Goal: Information Seeking & Learning: Learn about a topic

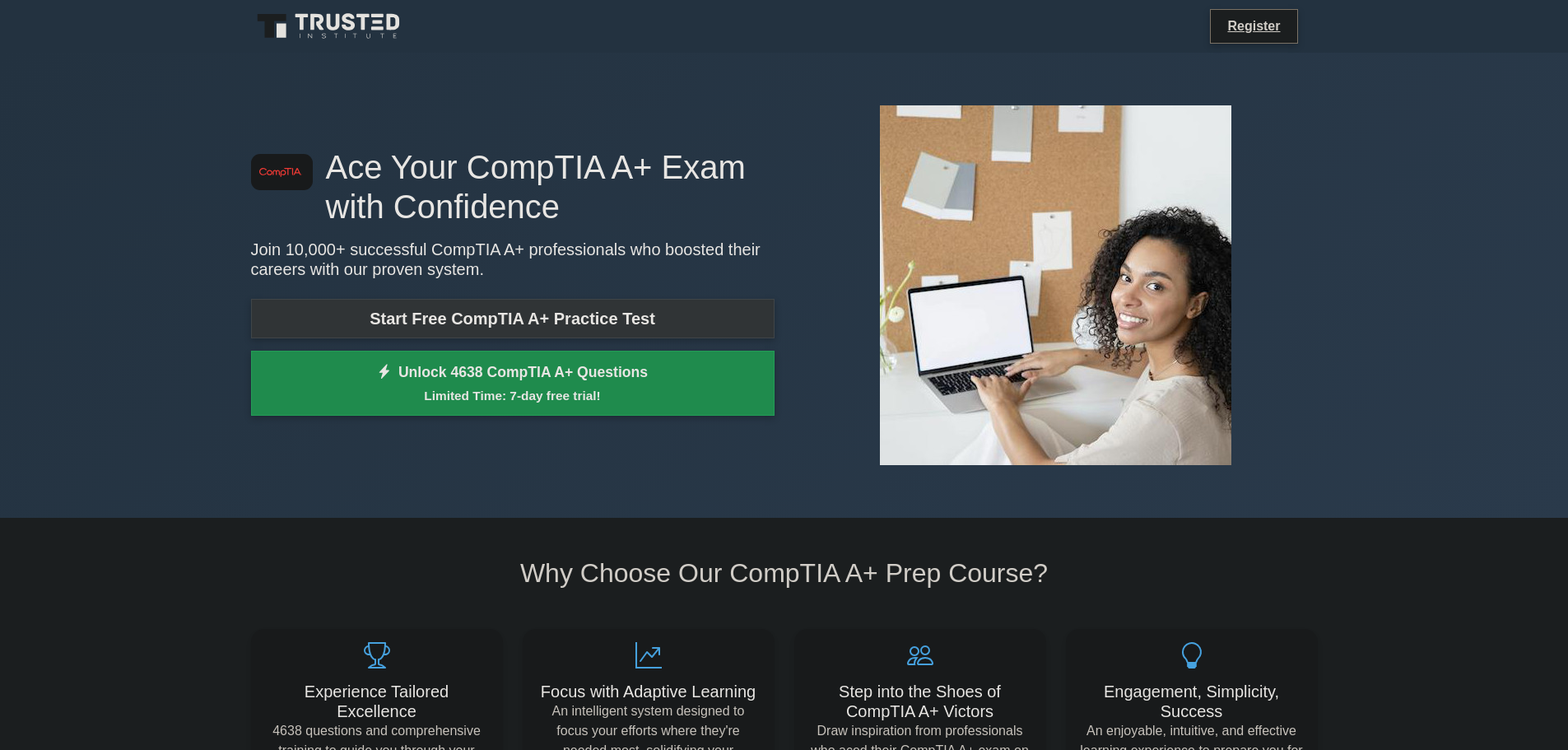
click at [537, 316] on link "Start Free CompTIA A+ Practice Test" at bounding box center [513, 318] width 523 height 40
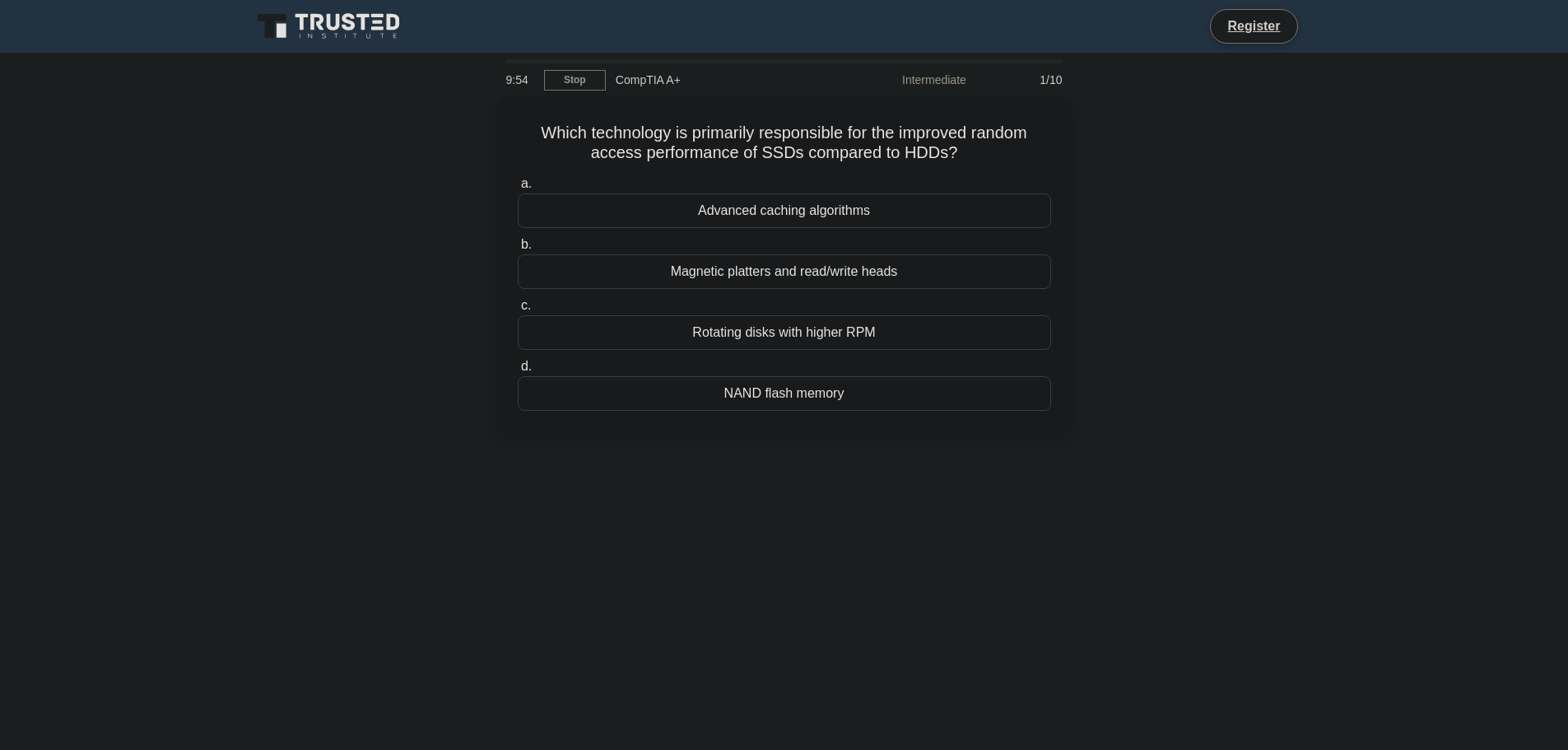
drag, startPoint x: 1175, startPoint y: 308, endPoint x: 1205, endPoint y: 289, distance: 35.5
click at [1176, 308] on div "Which technology is primarily responsible for the improved random access perfor…" at bounding box center [785, 275] width 1087 height 357
click at [1268, 242] on div "Which technology is primarily responsible for the improved random access perfor…" at bounding box center [785, 275] width 1087 height 357
click at [776, 208] on div "Advanced caching algorithms" at bounding box center [785, 206] width 534 height 34
click at [518, 185] on input "a. Advanced caching algorithms" at bounding box center [518, 180] width 0 height 11
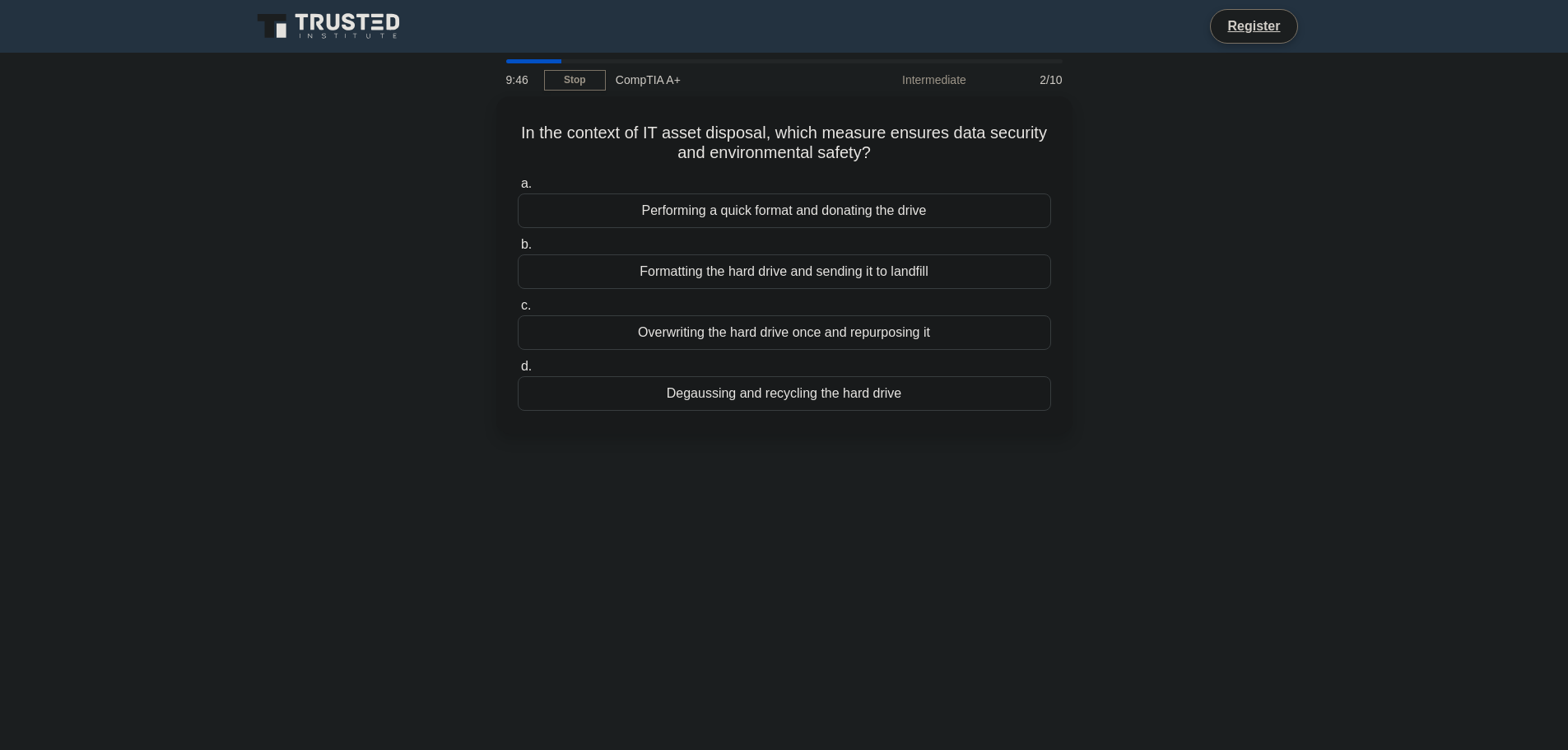
click at [1196, 231] on div "In the context of IT asset disposal, which measure ensures data security and en…" at bounding box center [785, 275] width 1087 height 357
click at [1165, 270] on div "In the context of IT asset disposal, which measure ensures data security and en…" at bounding box center [785, 275] width 1087 height 357
click at [1153, 245] on div "In the context of IT asset disposal, which measure ensures data security and en…" at bounding box center [785, 275] width 1087 height 357
click at [1243, 387] on div "In the context of IT asset disposal, which measure ensures data security and en…" at bounding box center [785, 275] width 1087 height 357
click at [1249, 379] on div "In the context of IT asset disposal, which measure ensures data security and en…" at bounding box center [785, 275] width 1087 height 357
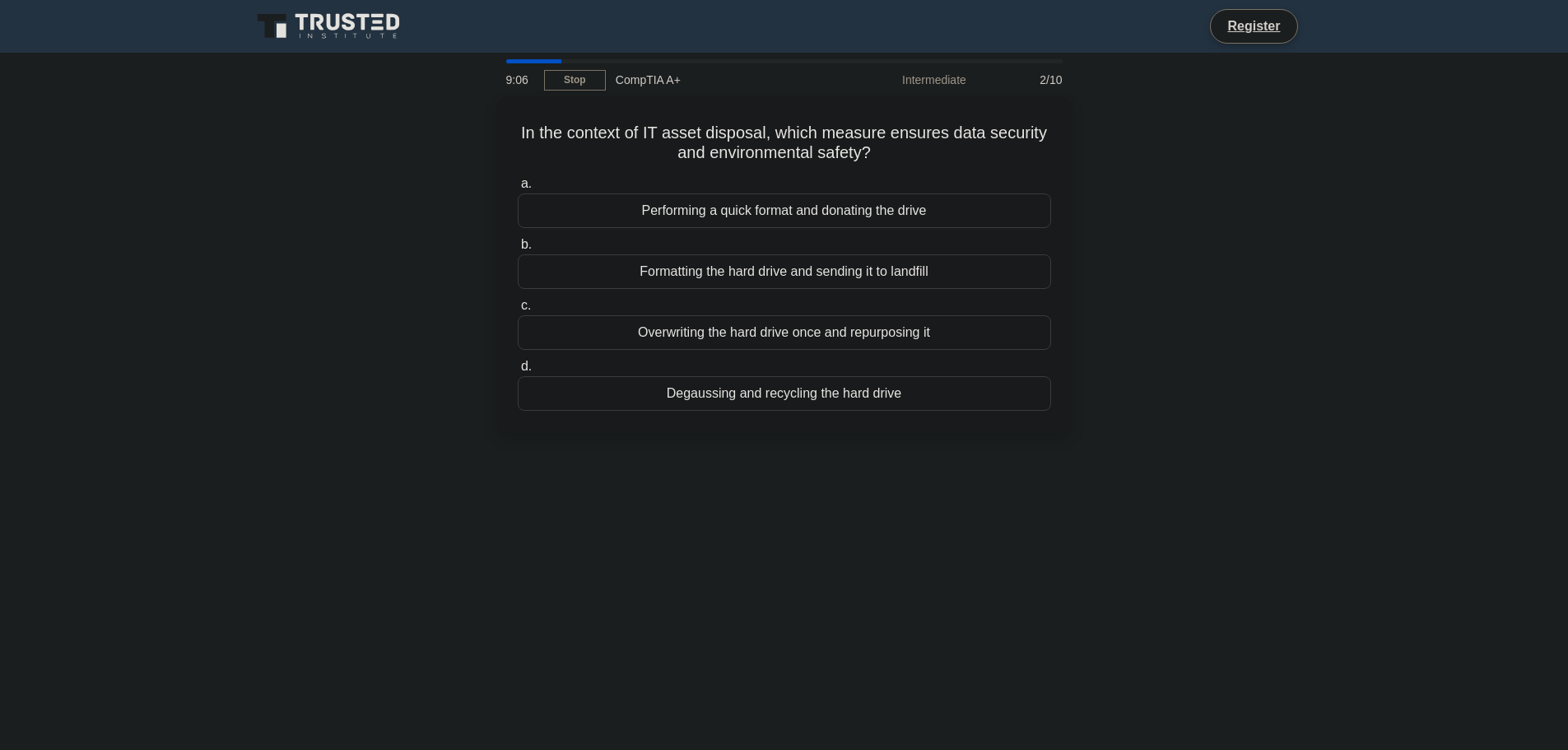
click at [1249, 377] on div "In the context of IT asset disposal, which measure ensures data security and en…" at bounding box center [785, 275] width 1087 height 357
click at [887, 396] on div "Degaussing and recycling the hard drive" at bounding box center [785, 389] width 534 height 34
click at [518, 368] on input "d. Degaussing and recycling the hard drive" at bounding box center [518, 363] width 0 height 11
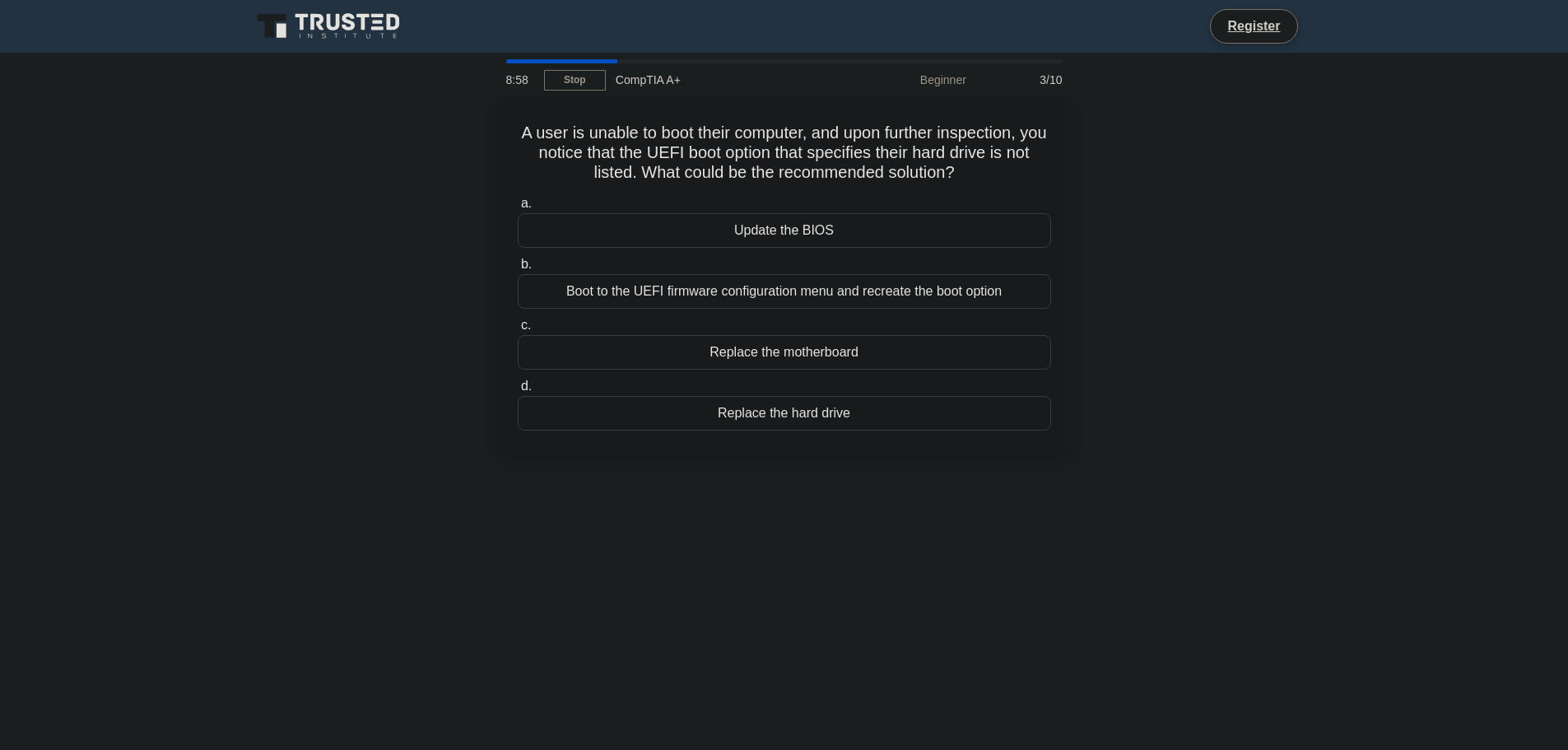
click at [1233, 337] on div "A user is unable to boot their computer, and upon further inspection, you notic…" at bounding box center [785, 285] width 1087 height 377
click at [1233, 339] on div "A user is unable to boot their computer, and upon further inspection, you notic…" at bounding box center [785, 285] width 1087 height 377
click at [1213, 287] on div "A user is unable to boot their computer, and upon further inspection, you notic…" at bounding box center [785, 285] width 1087 height 377
click at [1222, 311] on div "A user is unable to boot their computer, and upon further inspection, you notic…" at bounding box center [785, 285] width 1087 height 377
click at [837, 289] on div "Boot to the UEFI firmware configuration menu and recreate the boot option" at bounding box center [785, 287] width 534 height 34
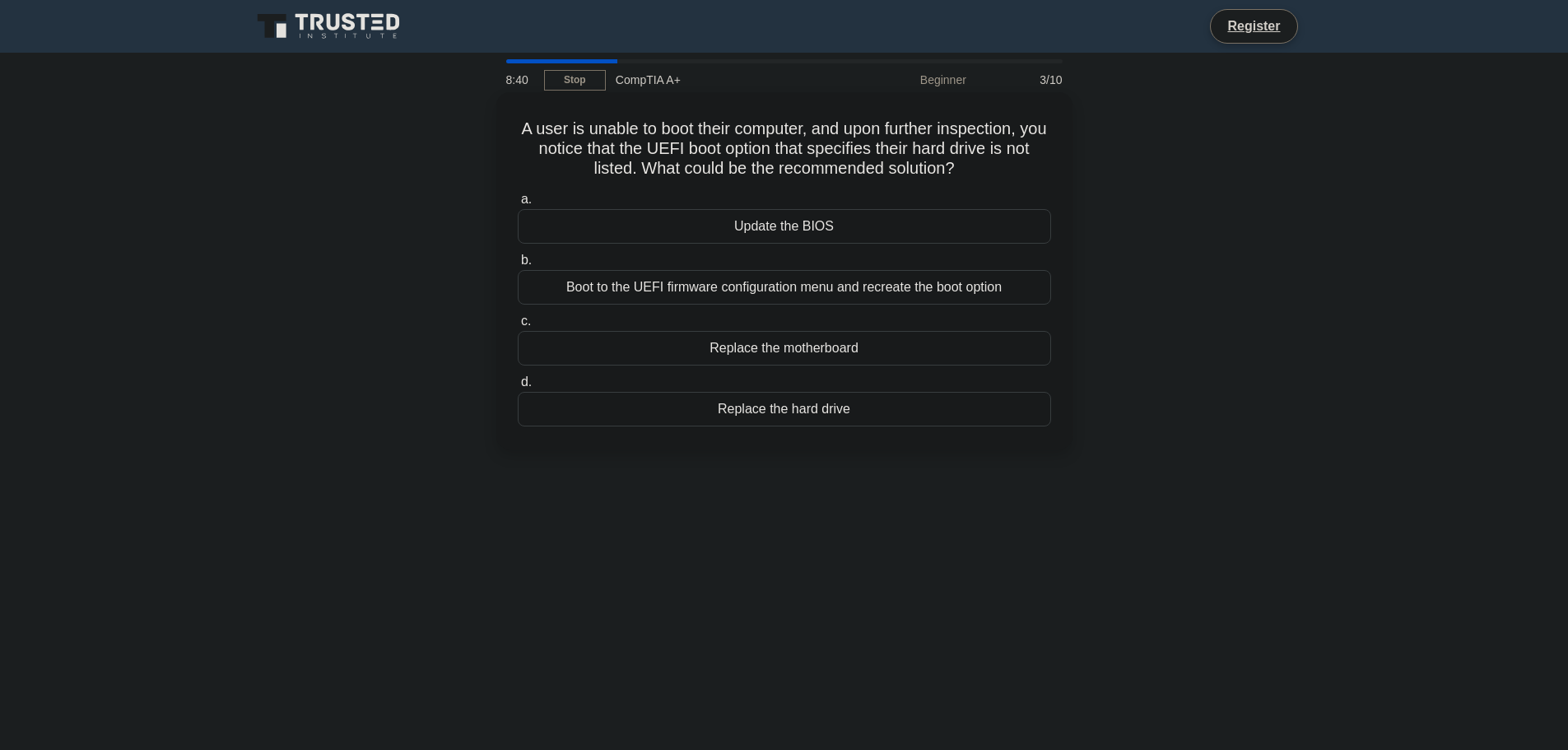
click at [518, 266] on input "b. Boot to the UEFI firmware configuration menu and recreate the boot option" at bounding box center [518, 261] width 0 height 11
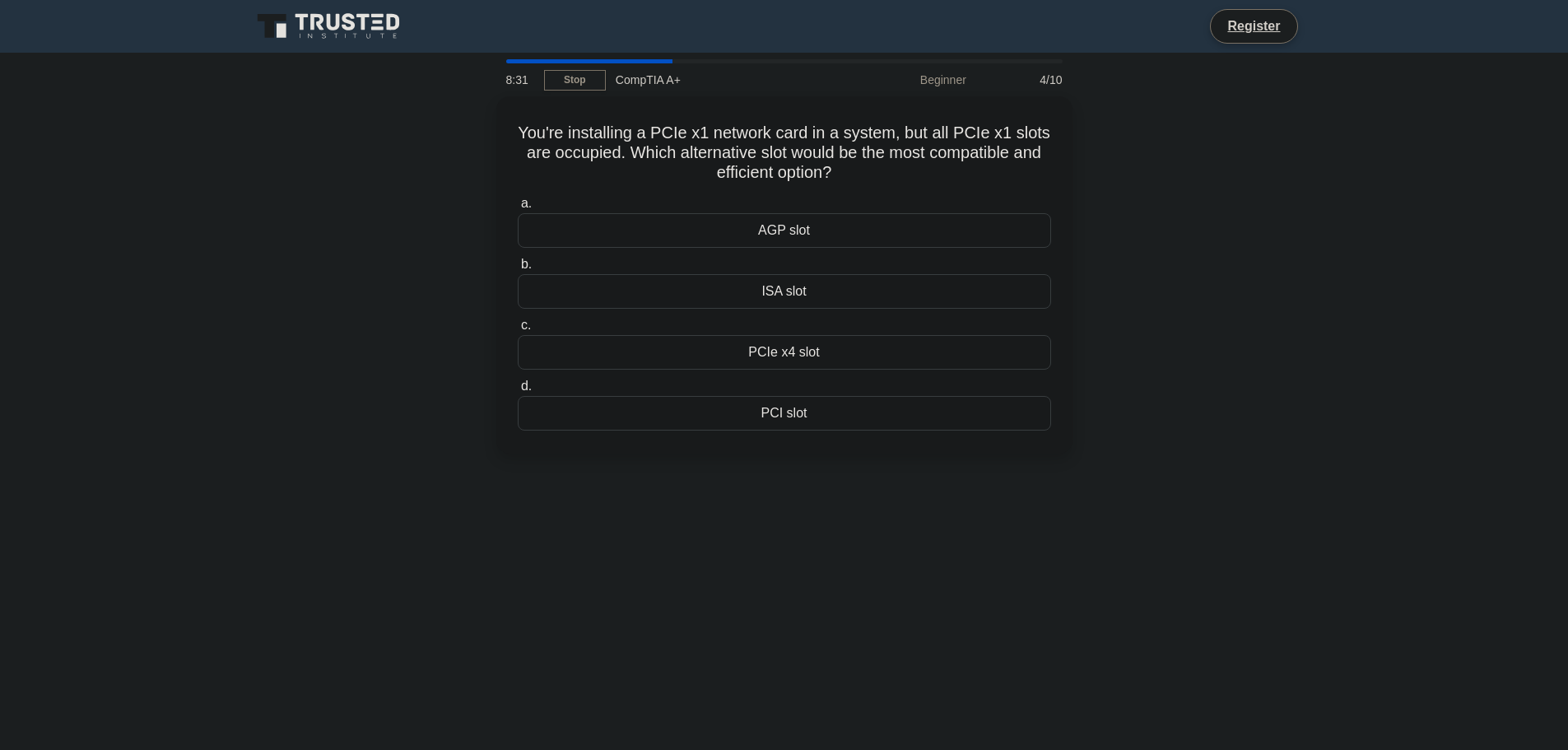
click at [1216, 261] on div "You're installing a PCIe x1 network card in a system, but all PCIe x1 slots are…" at bounding box center [785, 285] width 1087 height 377
click at [1230, 472] on div "You're installing a PCIe x1 network card in a system, but all PCIe x1 slots are…" at bounding box center [785, 285] width 1087 height 377
click at [1229, 419] on div "You're installing a PCIe x1 network card in a system, but all PCIe x1 slots are…" at bounding box center [785, 285] width 1087 height 377
click at [829, 350] on div "PCIe x4 slot" at bounding box center [785, 348] width 534 height 34
click at [518, 327] on input "c. PCIe x4 slot" at bounding box center [518, 321] width 0 height 11
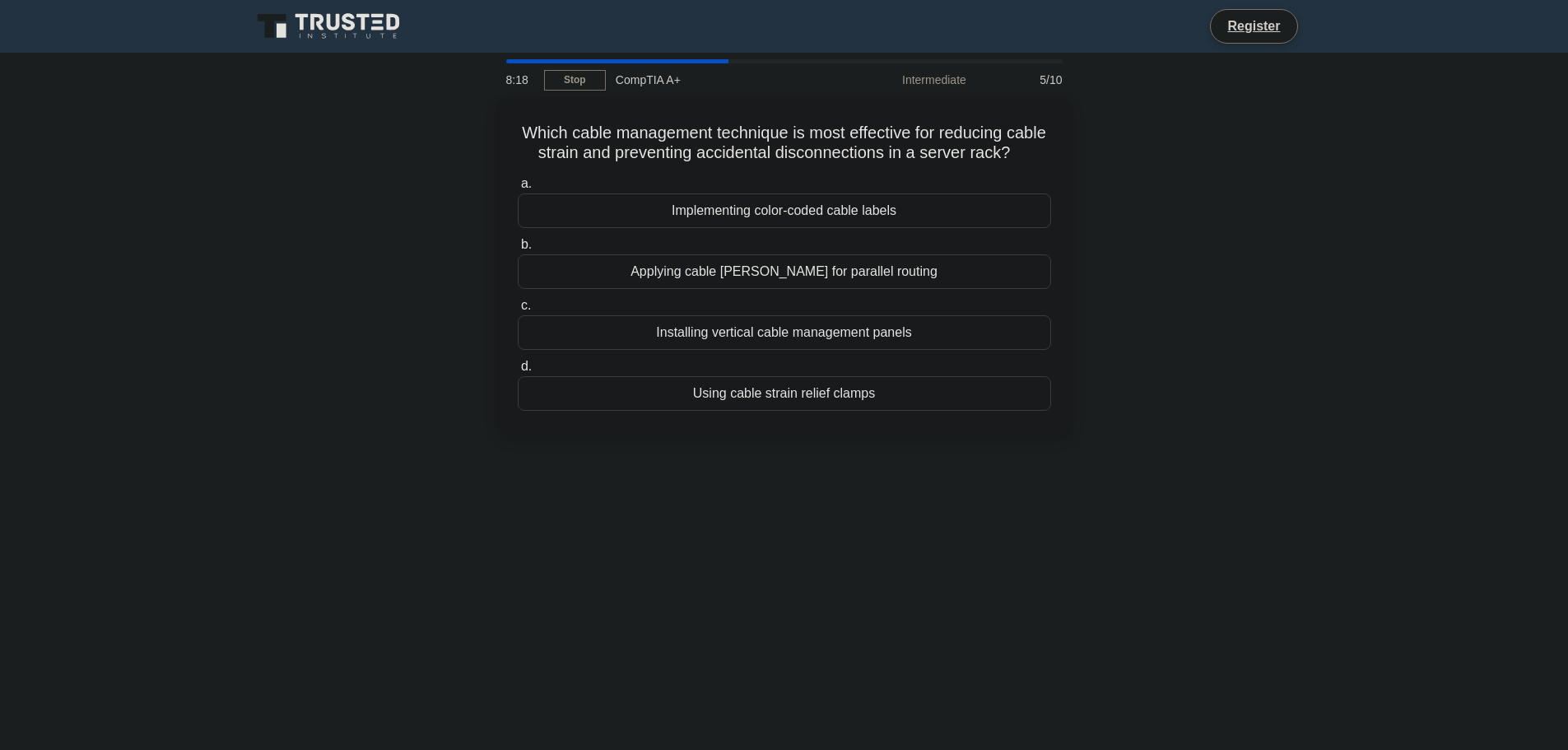
click at [1192, 348] on div "Which cable management technique is most effective for reducing cable strain an…" at bounding box center [785, 275] width 1087 height 357
click at [1195, 348] on div "Which cable management technique is most effective for reducing cable strain an…" at bounding box center [785, 275] width 1087 height 357
click at [1153, 336] on div "Which cable management technique is most effective for reducing cable strain an…" at bounding box center [785, 275] width 1087 height 357
click at [1323, 310] on div "Which cable management technique is most effective for reducing cable strain an…" at bounding box center [785, 275] width 1087 height 357
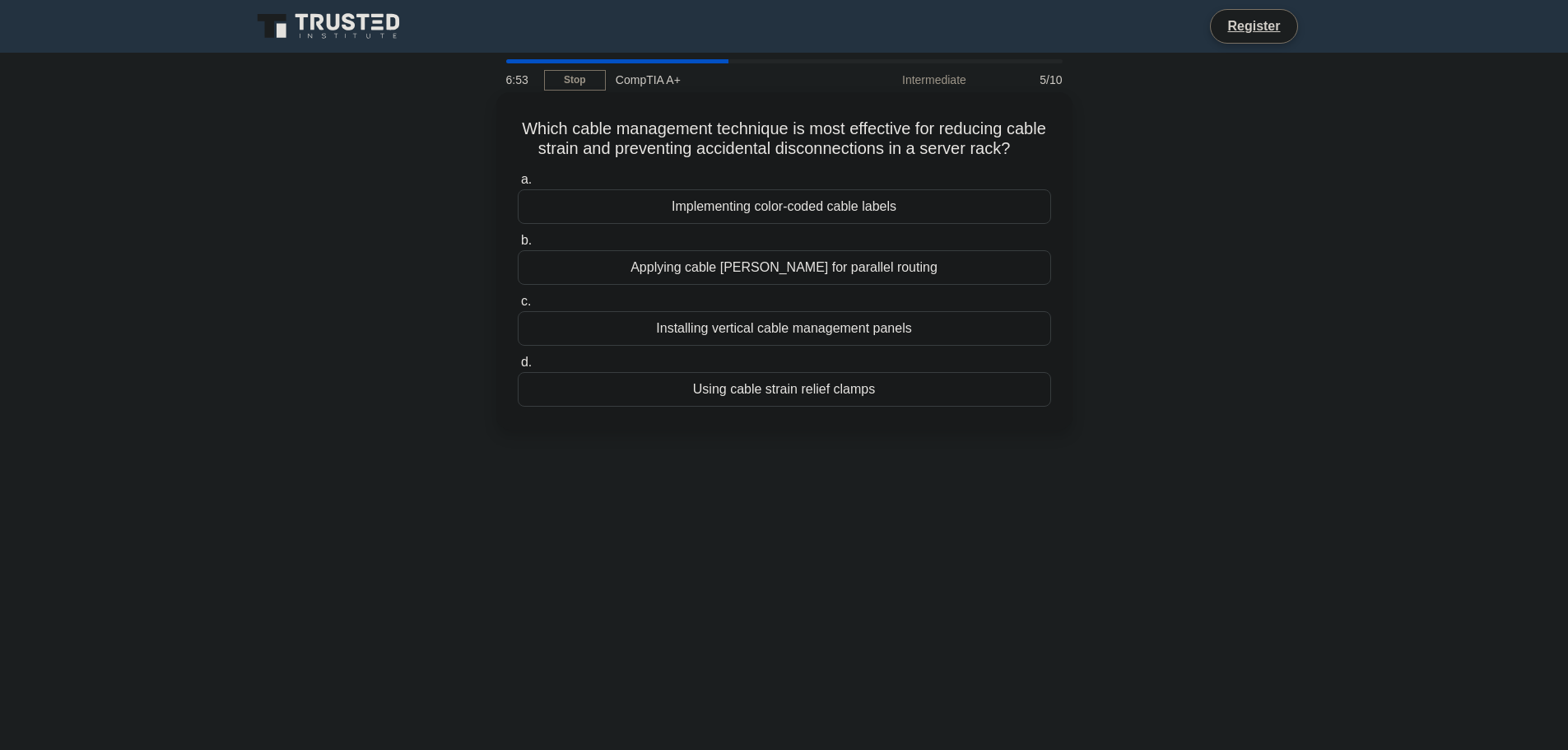
click at [810, 407] on div "Using cable strain relief clamps" at bounding box center [785, 389] width 534 height 34
click at [518, 368] on input "d. Using cable strain relief clamps" at bounding box center [518, 363] width 0 height 11
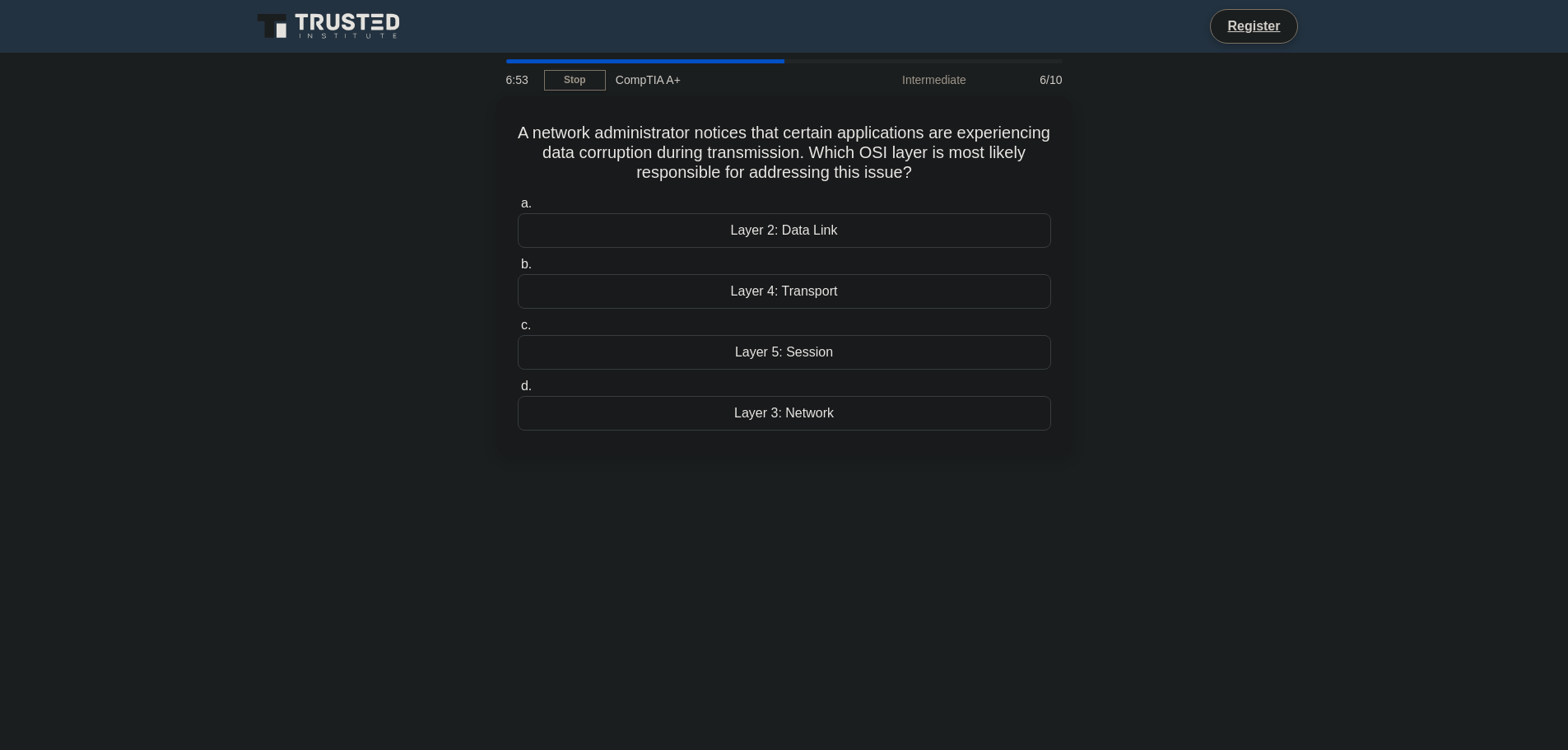
click at [1224, 294] on div "A network administrator notices that certain applications are experiencing data…" at bounding box center [785, 285] width 1087 height 377
click at [1226, 293] on div "A network administrator notices that certain applications are experiencing data…" at bounding box center [785, 285] width 1087 height 377
click at [1196, 303] on div "A network administrator notices that certain applications are experiencing data…" at bounding box center [785, 285] width 1087 height 377
click at [1196, 284] on div "A network administrator notices that certain applications are experiencing data…" at bounding box center [785, 285] width 1087 height 377
click at [1196, 306] on div "A network administrator notices that certain applications are experiencing data…" at bounding box center [785, 285] width 1087 height 377
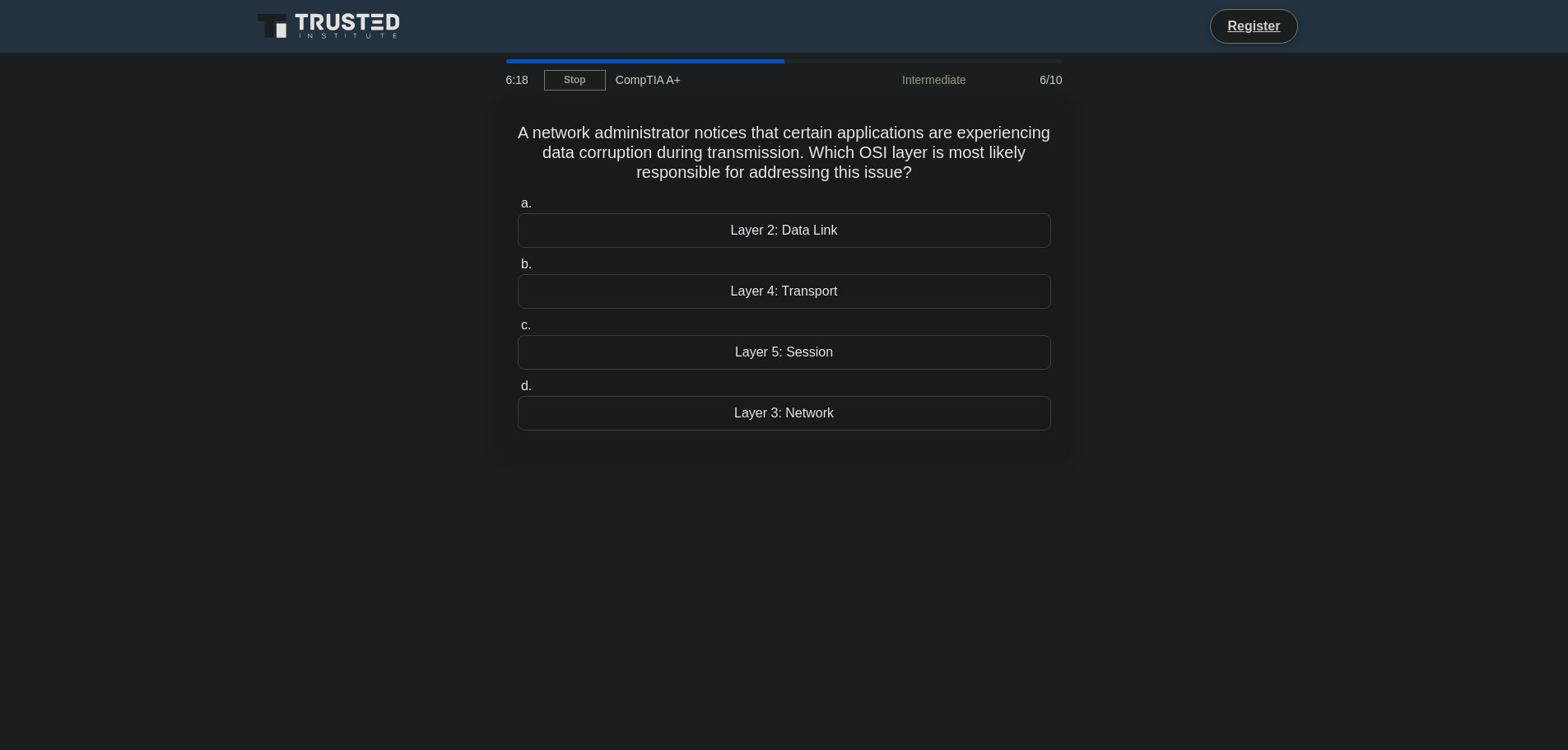
click at [609, 524] on div "6:18 Stop CompTIA A+ Intermediate 6/10 A network administrator notices that cer…" at bounding box center [785, 472] width 1087 height 824
click at [765, 419] on div "Layer 3: Network" at bounding box center [785, 408] width 534 height 34
click at [518, 388] on input "d. Layer 3: Network" at bounding box center [518, 382] width 0 height 11
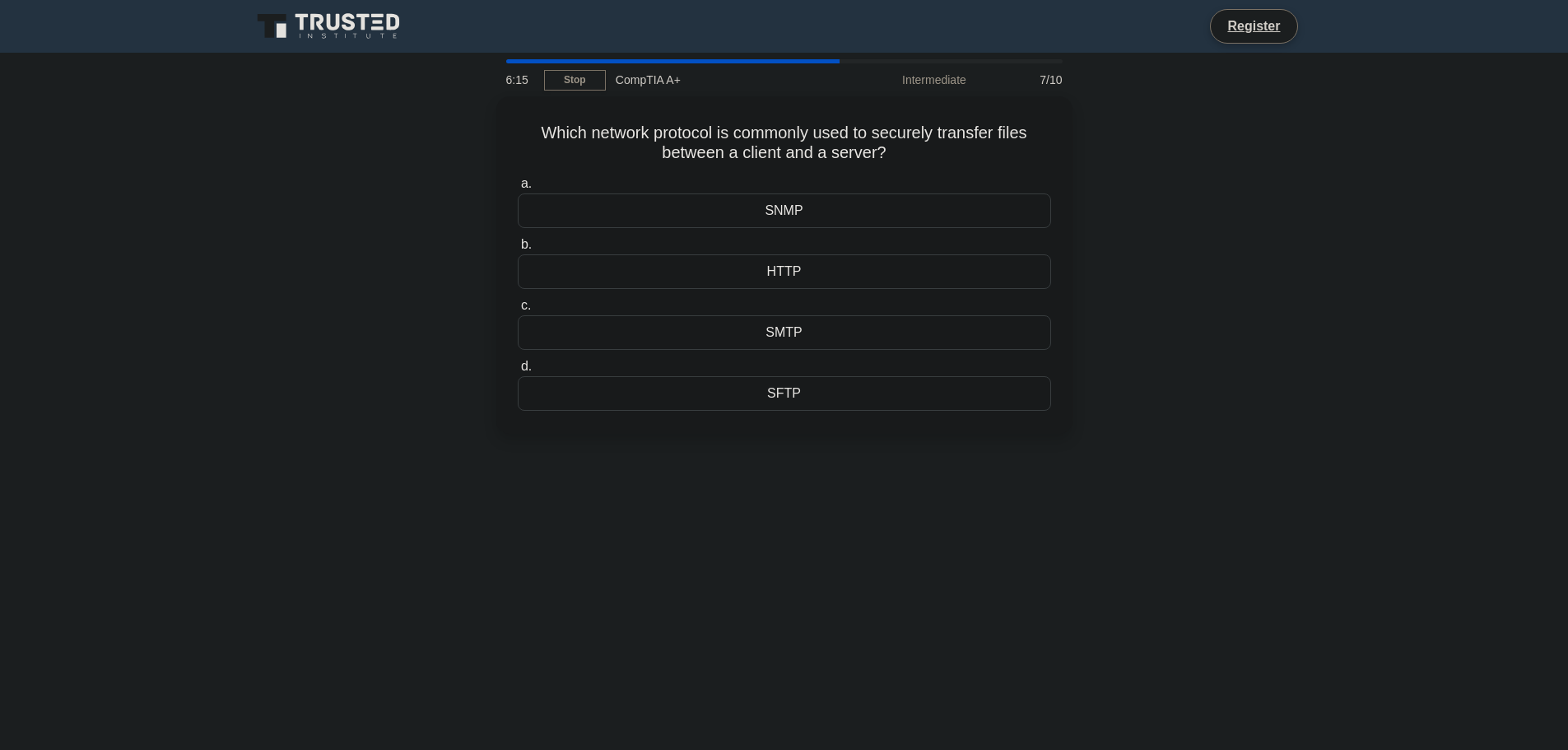
click at [298, 409] on div "Which network protocol is commonly used to securely transfer files between a cl…" at bounding box center [785, 275] width 1087 height 357
click at [327, 367] on div "Which network protocol is commonly used to securely transfer files between a cl…" at bounding box center [785, 275] width 1087 height 357
click at [360, 294] on div "Which network protocol is commonly used to securely transfer files between a cl…" at bounding box center [785, 275] width 1087 height 357
click at [349, 296] on div "Which network protocol is commonly used to securely transfer files between a cl…" at bounding box center [785, 275] width 1087 height 357
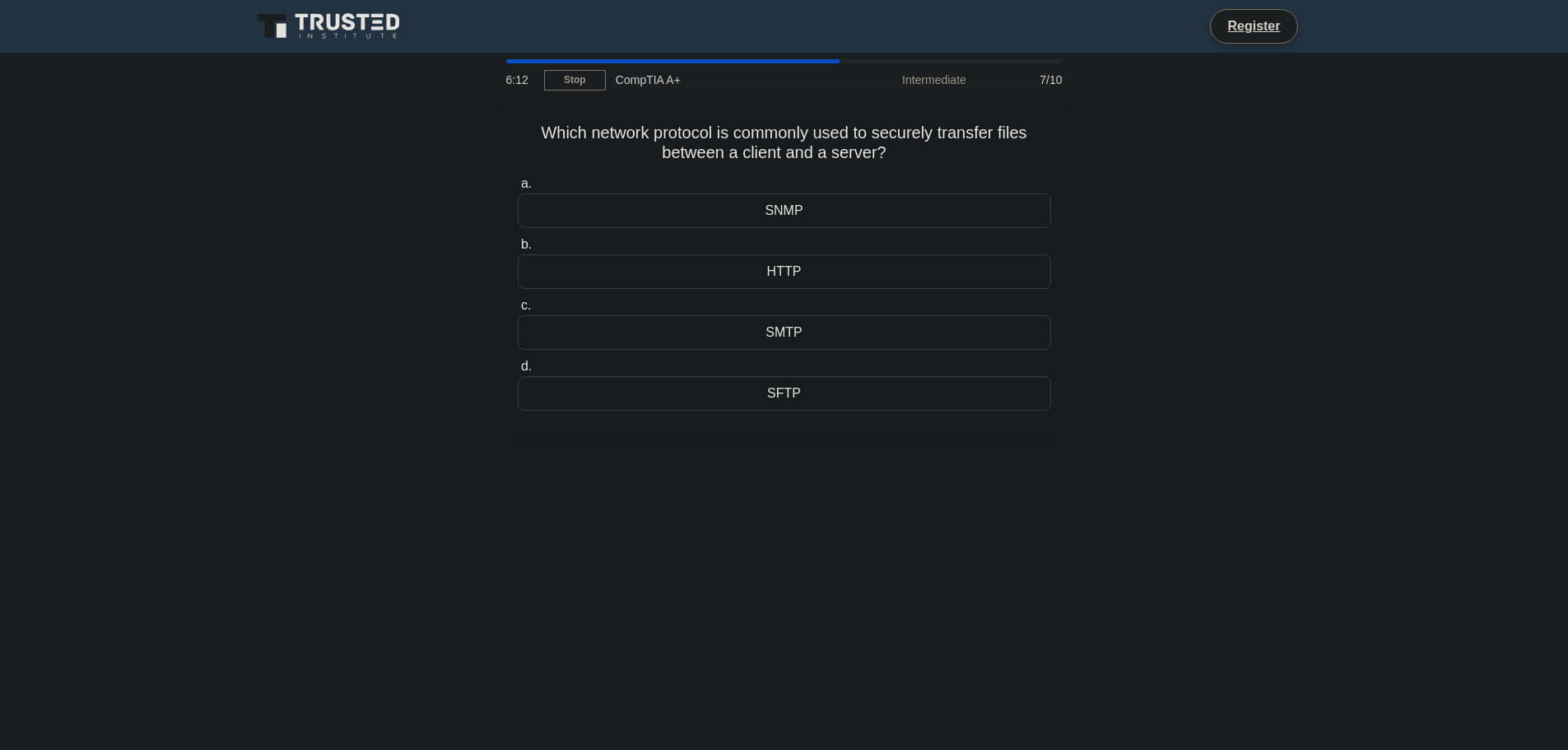
click at [349, 296] on div "Which network protocol is commonly used to securely transfer files between a cl…" at bounding box center [785, 275] width 1087 height 357
click at [411, 294] on div "Which network protocol is commonly used to securely transfer files between a cl…" at bounding box center [785, 275] width 1087 height 357
click at [450, 337] on div "Which network protocol is commonly used to securely transfer files between a cl…" at bounding box center [785, 275] width 1087 height 357
click at [734, 327] on div "SMTP" at bounding box center [785, 328] width 534 height 34
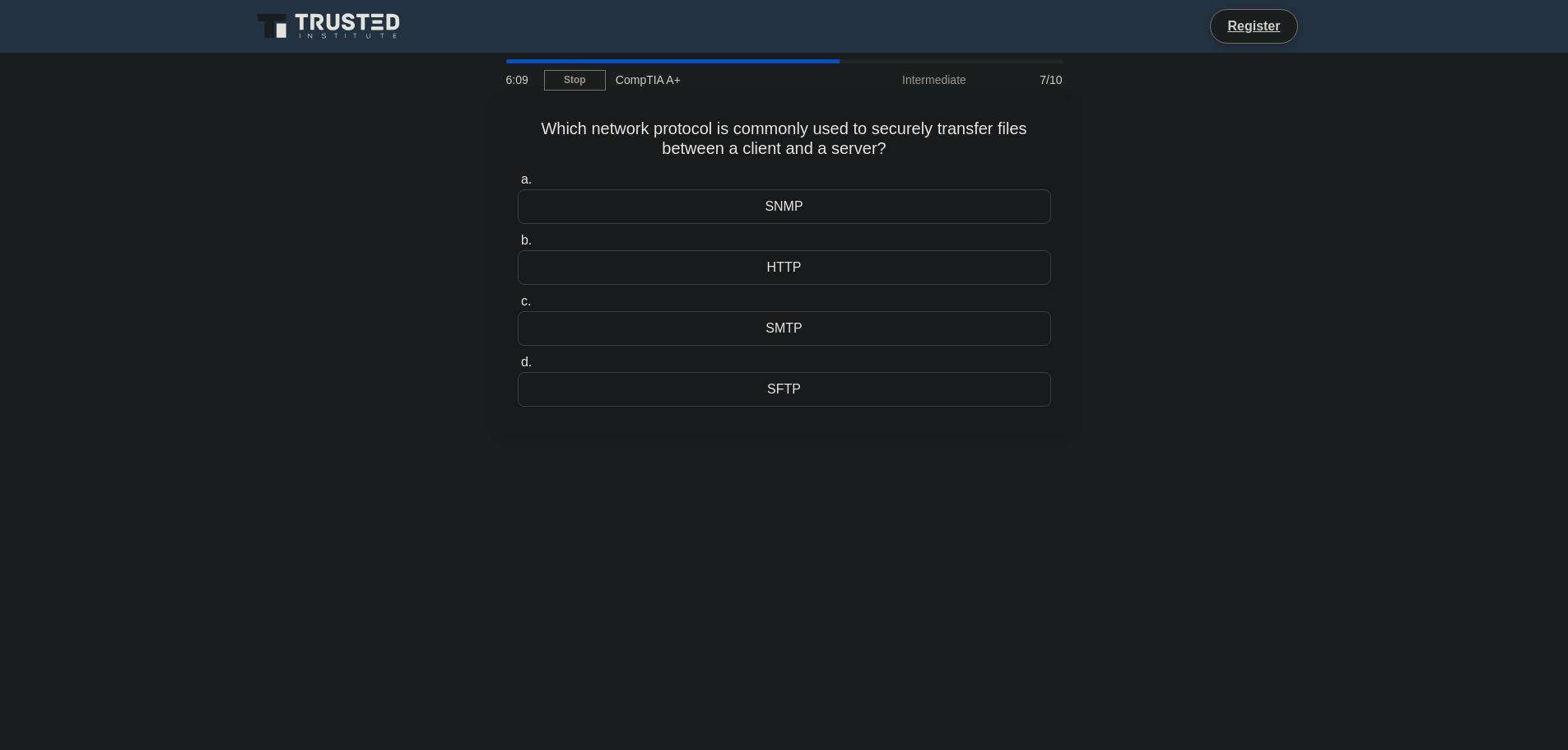
click at [518, 307] on input "c. SMTP" at bounding box center [518, 302] width 0 height 11
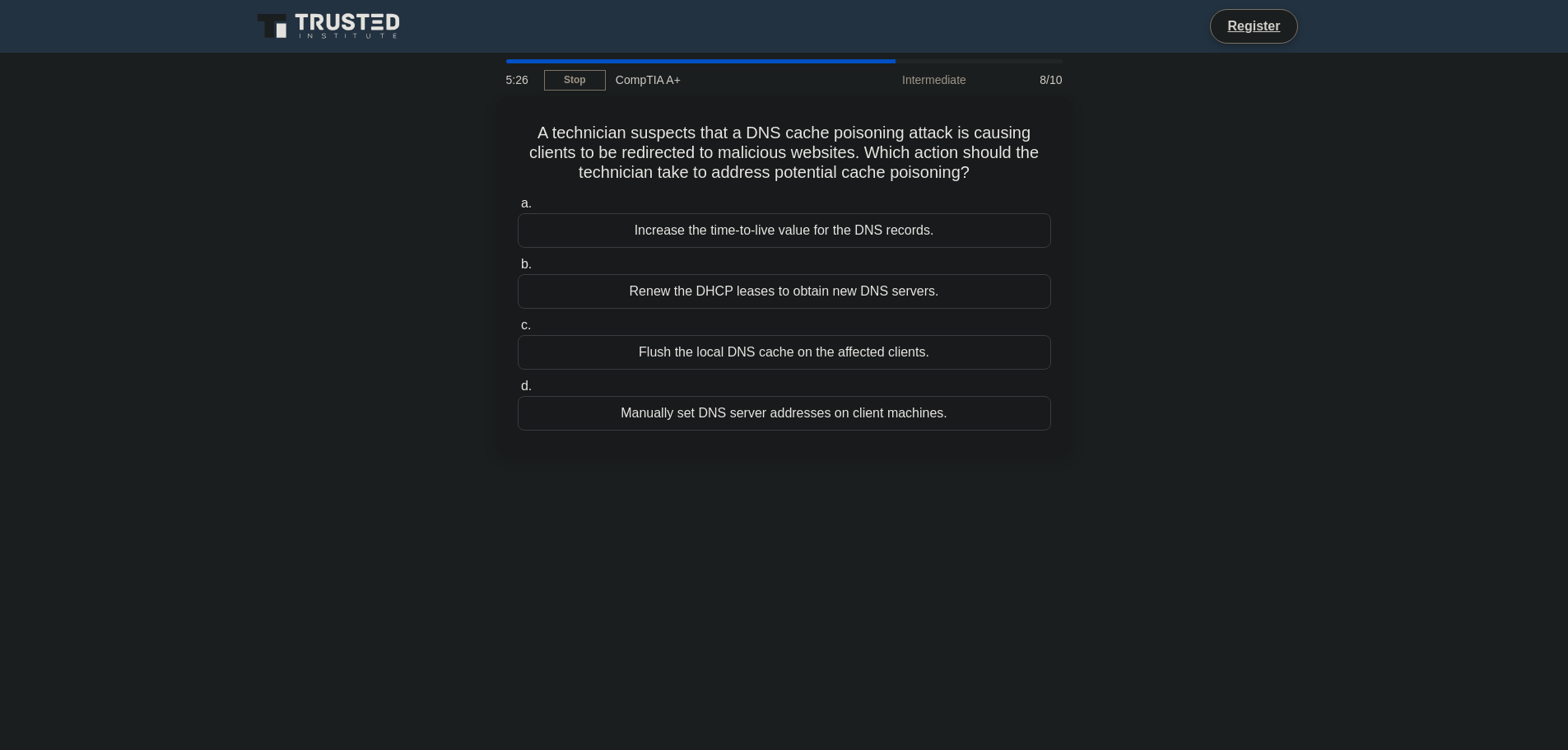
click at [329, 306] on div "A technician suspects that a DNS cache poisoning attack is causing clients to b…" at bounding box center [785, 285] width 1087 height 377
click at [334, 310] on div "A technician suspects that a DNS cache poisoning attack is causing clients to b…" at bounding box center [785, 285] width 1087 height 377
click at [374, 314] on div "A technician suspects that a DNS cache poisoning attack is causing clients to b…" at bounding box center [785, 285] width 1087 height 377
click at [392, 336] on div "A technician suspects that a DNS cache poisoning attack is causing clients to b…" at bounding box center [785, 285] width 1087 height 377
click at [323, 244] on div "A technician suspects that a DNS cache poisoning attack is causing clients to b…" at bounding box center [785, 285] width 1087 height 377
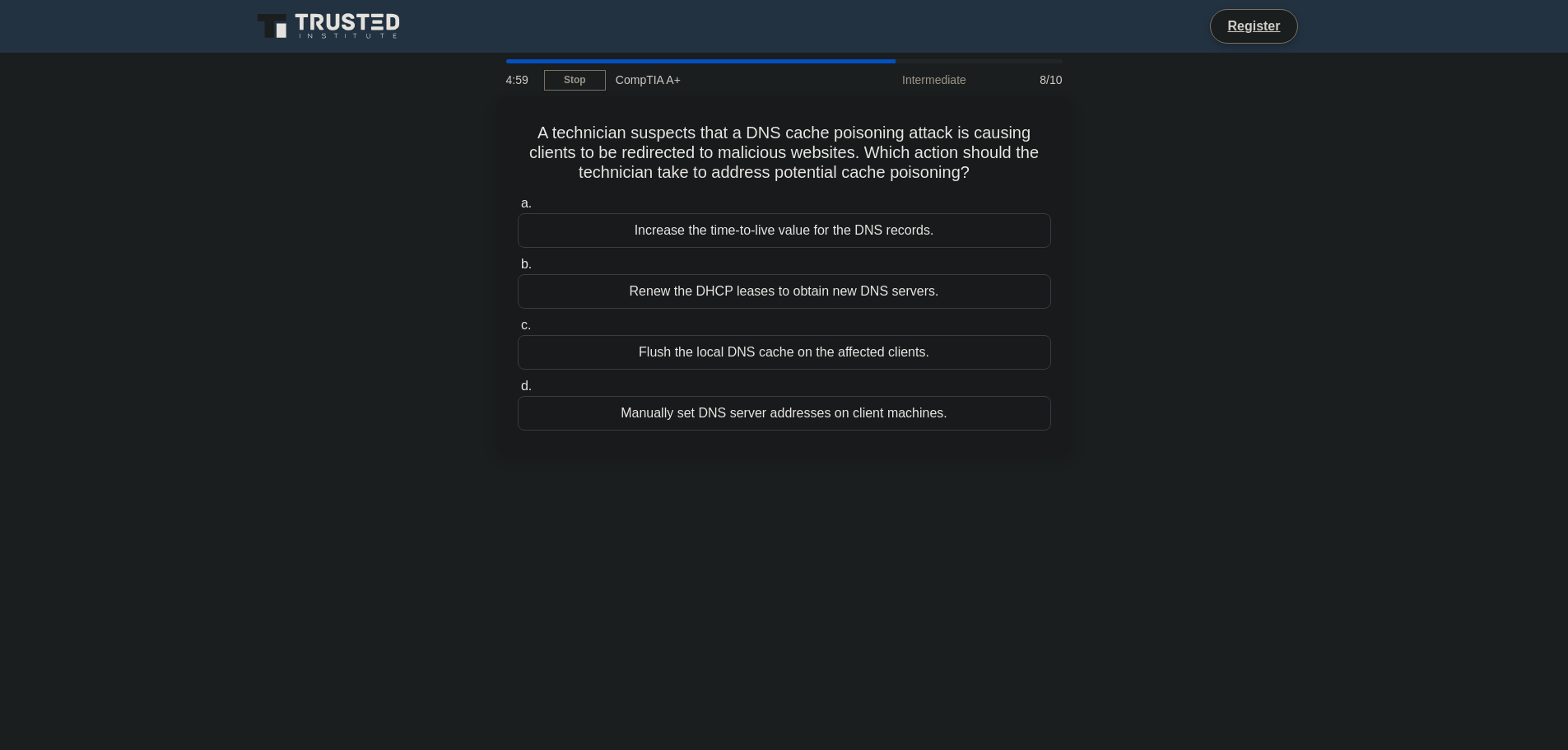
click at [355, 248] on div "A technician suspects that a DNS cache poisoning attack is causing clients to b…" at bounding box center [785, 285] width 1087 height 377
click at [718, 416] on div "Manually set DNS server addresses on client machines." at bounding box center [785, 408] width 534 height 34
click at [518, 388] on input "d. Manually set DNS server addresses on client machines." at bounding box center [518, 382] width 0 height 11
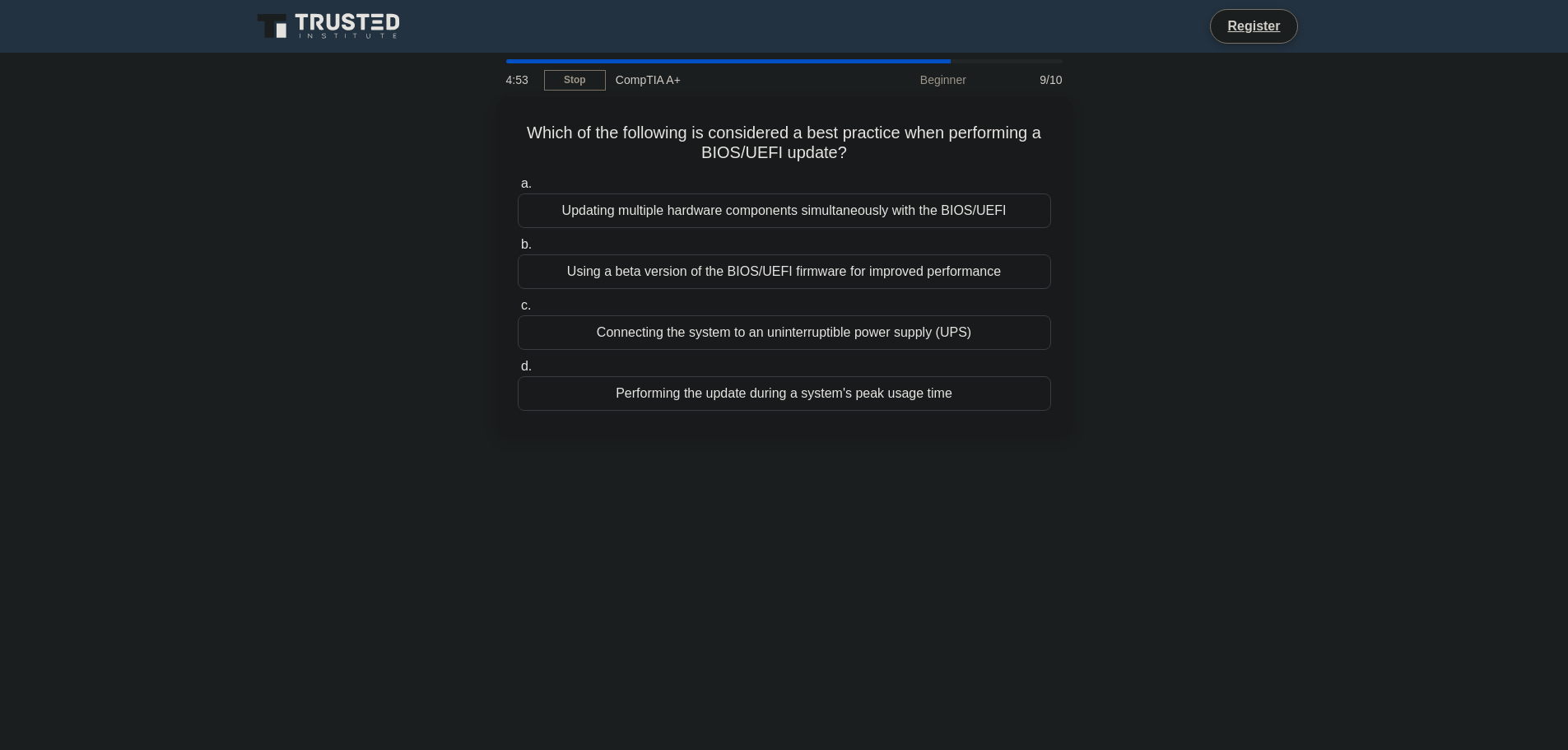
click at [263, 306] on div "Which of the following is considered a best practice when performing a BIOS/UEF…" at bounding box center [785, 275] width 1087 height 357
drag, startPoint x: 299, startPoint y: 296, endPoint x: 429, endPoint y: 301, distance: 130.1
click at [301, 296] on div "Which of the following is considered a best practice when performing a BIOS/UEF…" at bounding box center [785, 275] width 1087 height 357
click at [414, 288] on div "Which of the following is considered a best practice when performing a BIOS/UEF…" at bounding box center [785, 275] width 1087 height 357
click at [416, 315] on div "Which of the following is considered a best practice when performing a BIOS/UEF…" at bounding box center [785, 275] width 1087 height 357
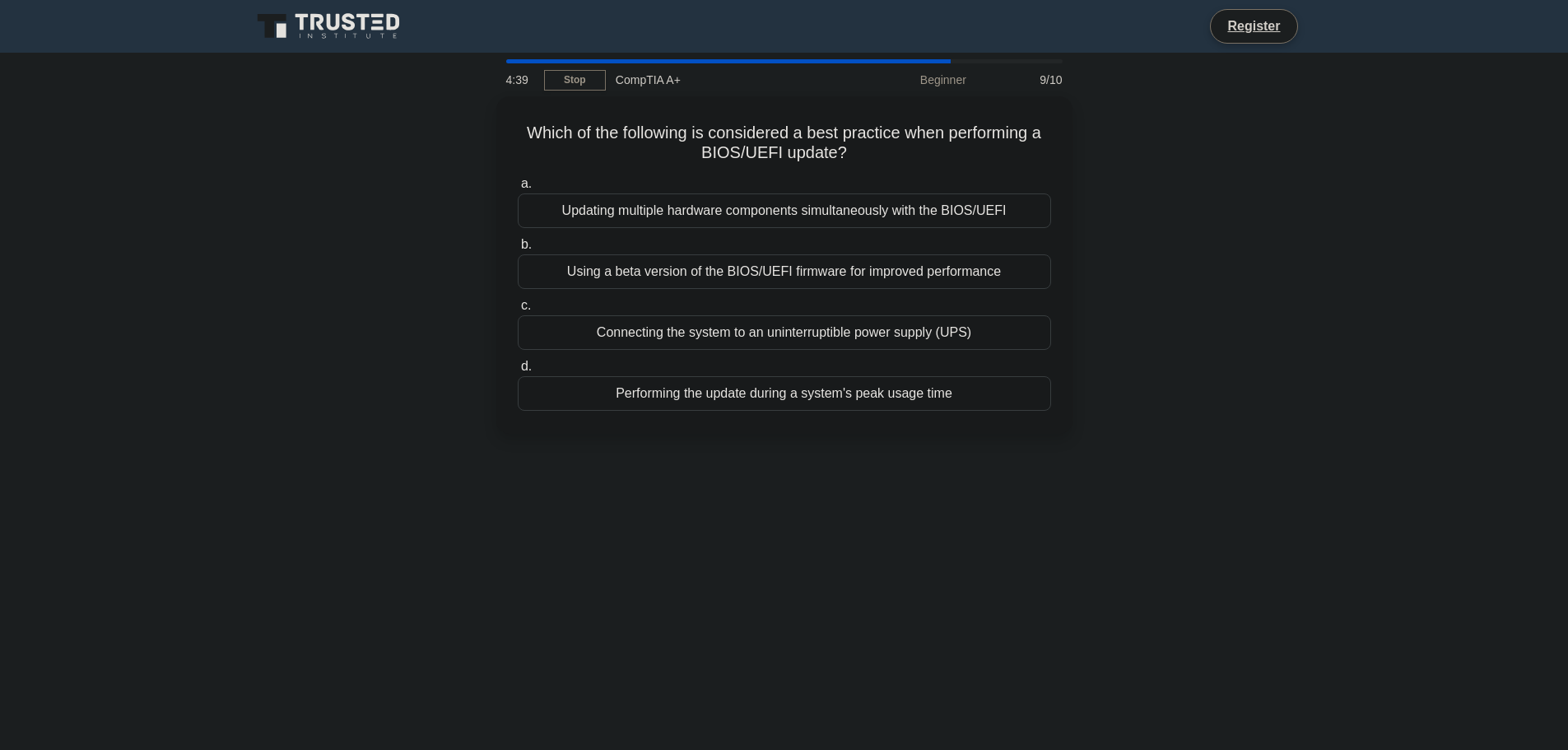
drag, startPoint x: 414, startPoint y: 324, endPoint x: 412, endPoint y: 333, distance: 9.2
click at [414, 326] on div "Which of the following is considered a best practice when performing a BIOS/UEF…" at bounding box center [785, 275] width 1087 height 357
click at [409, 340] on div "Which of the following is considered a best practice when performing a BIOS/UEF…" at bounding box center [785, 275] width 1087 height 357
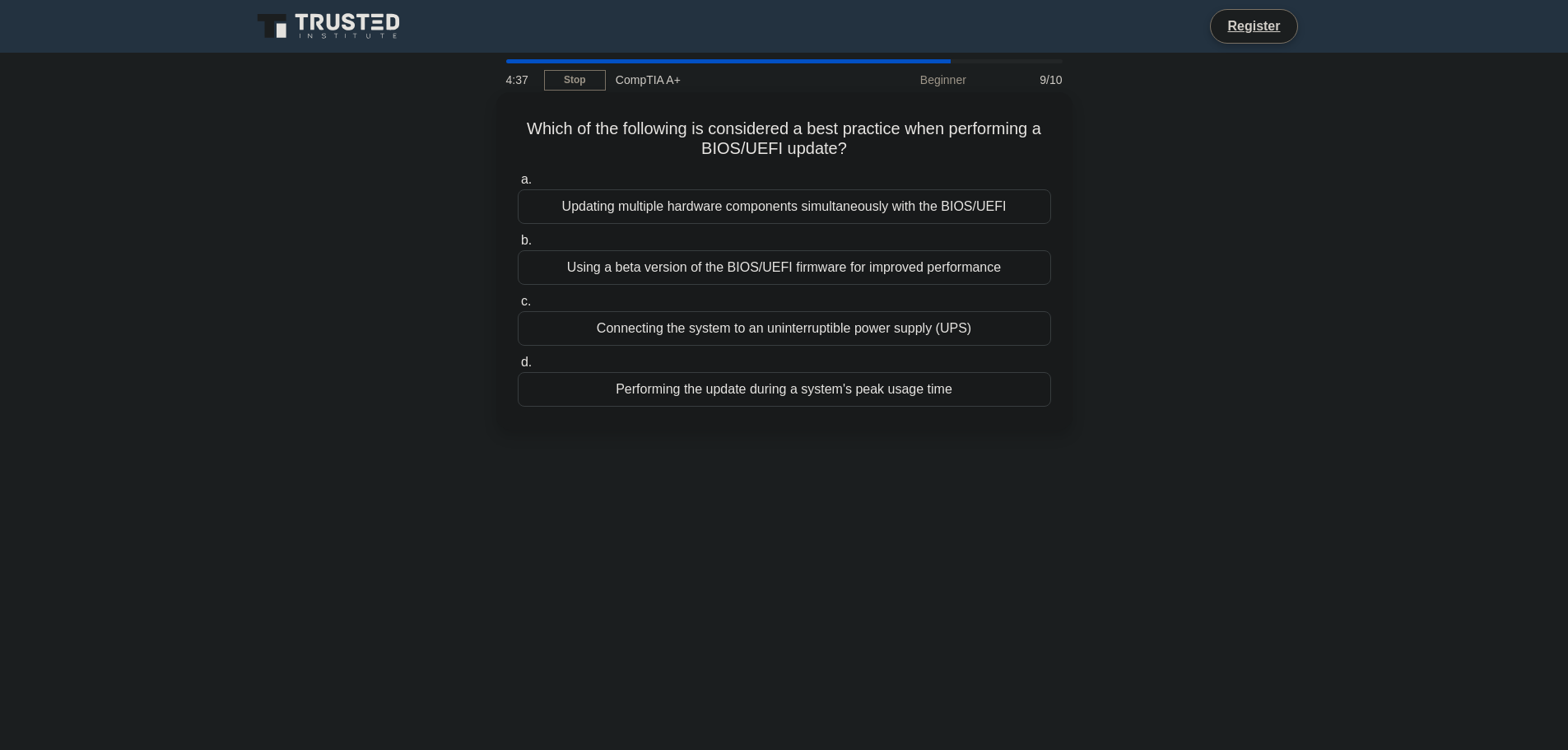
click at [744, 324] on div "Connecting the system to an uninterruptible power supply (UPS)" at bounding box center [785, 328] width 534 height 34
click at [518, 307] on input "c. Connecting the system to an uninterruptible power supply (UPS)" at bounding box center [518, 302] width 0 height 11
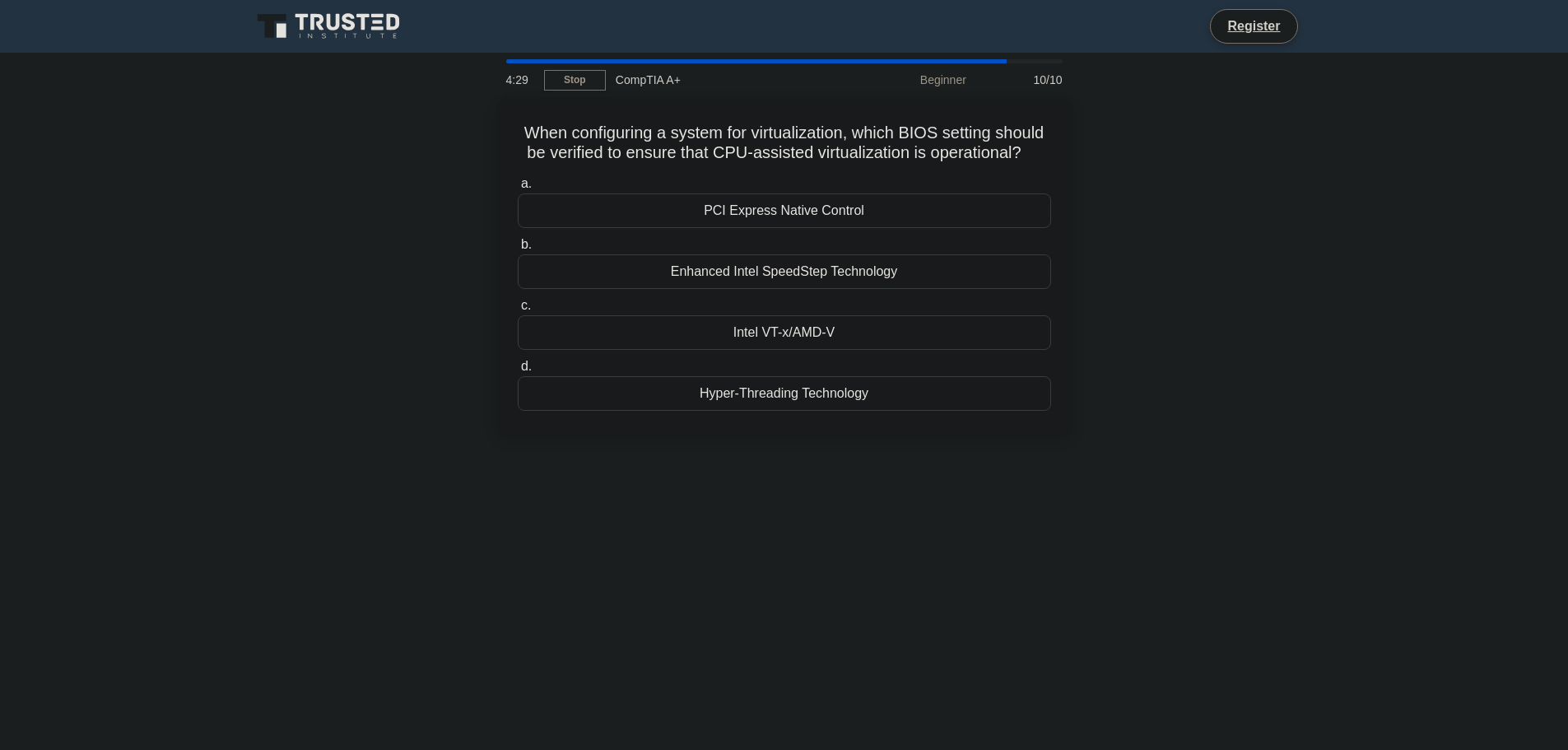
click at [367, 331] on div "When configuring a system for virtualization, which BIOS setting should be veri…" at bounding box center [785, 275] width 1087 height 357
click at [663, 403] on div "Hyper-Threading Technology" at bounding box center [785, 389] width 534 height 34
click at [518, 368] on input "d. Hyper-Threading Technology" at bounding box center [518, 363] width 0 height 11
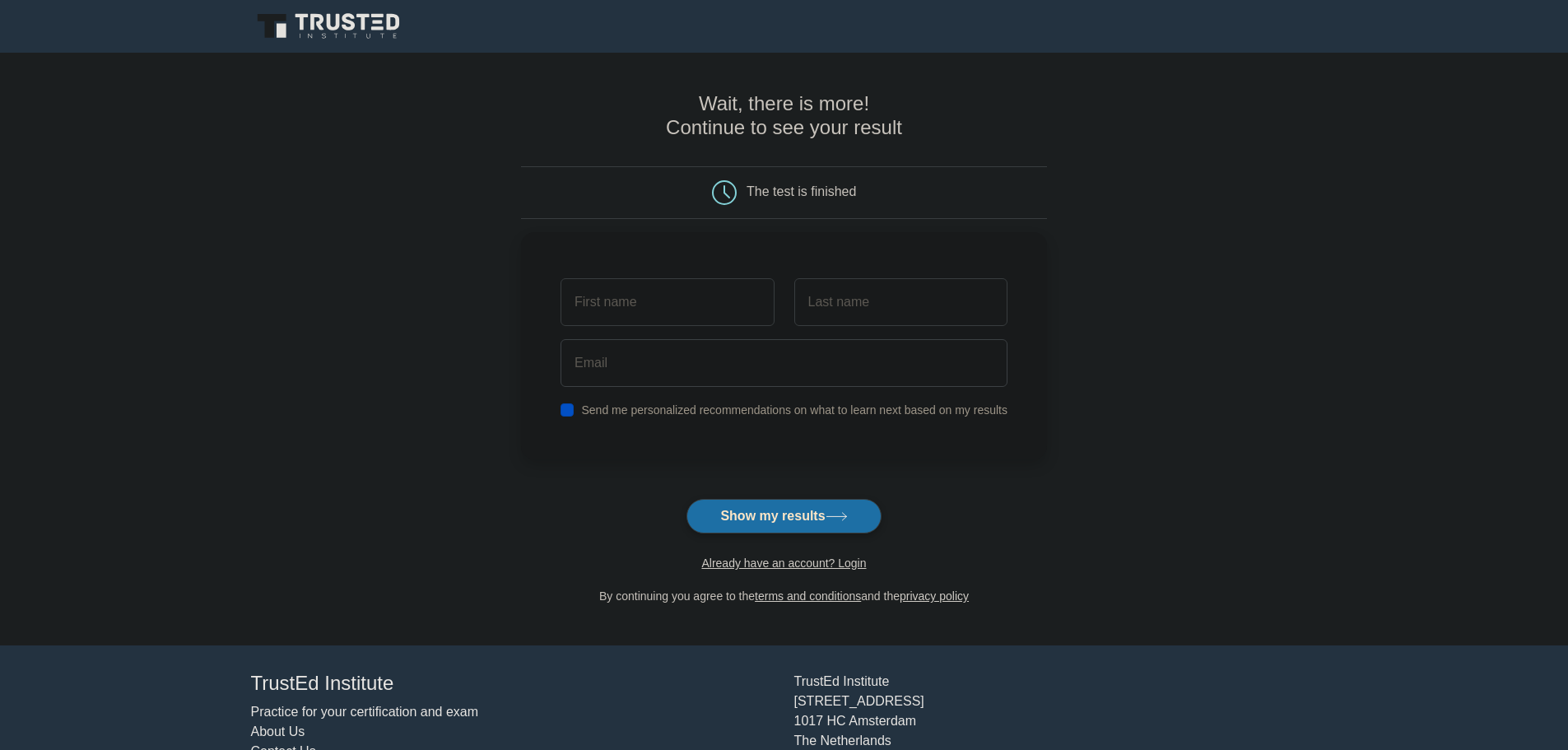
click at [1178, 270] on main "Wait, there is more! Continue to see your result The test is finished and the" at bounding box center [784, 349] width 1568 height 593
drag, startPoint x: 566, startPoint y: 404, endPoint x: 581, endPoint y: 401, distance: 15.3
click at [566, 407] on input "checkbox" at bounding box center [567, 406] width 13 height 13
checkbox input "false"
click at [782, 512] on button "Show my results" at bounding box center [783, 516] width 194 height 34
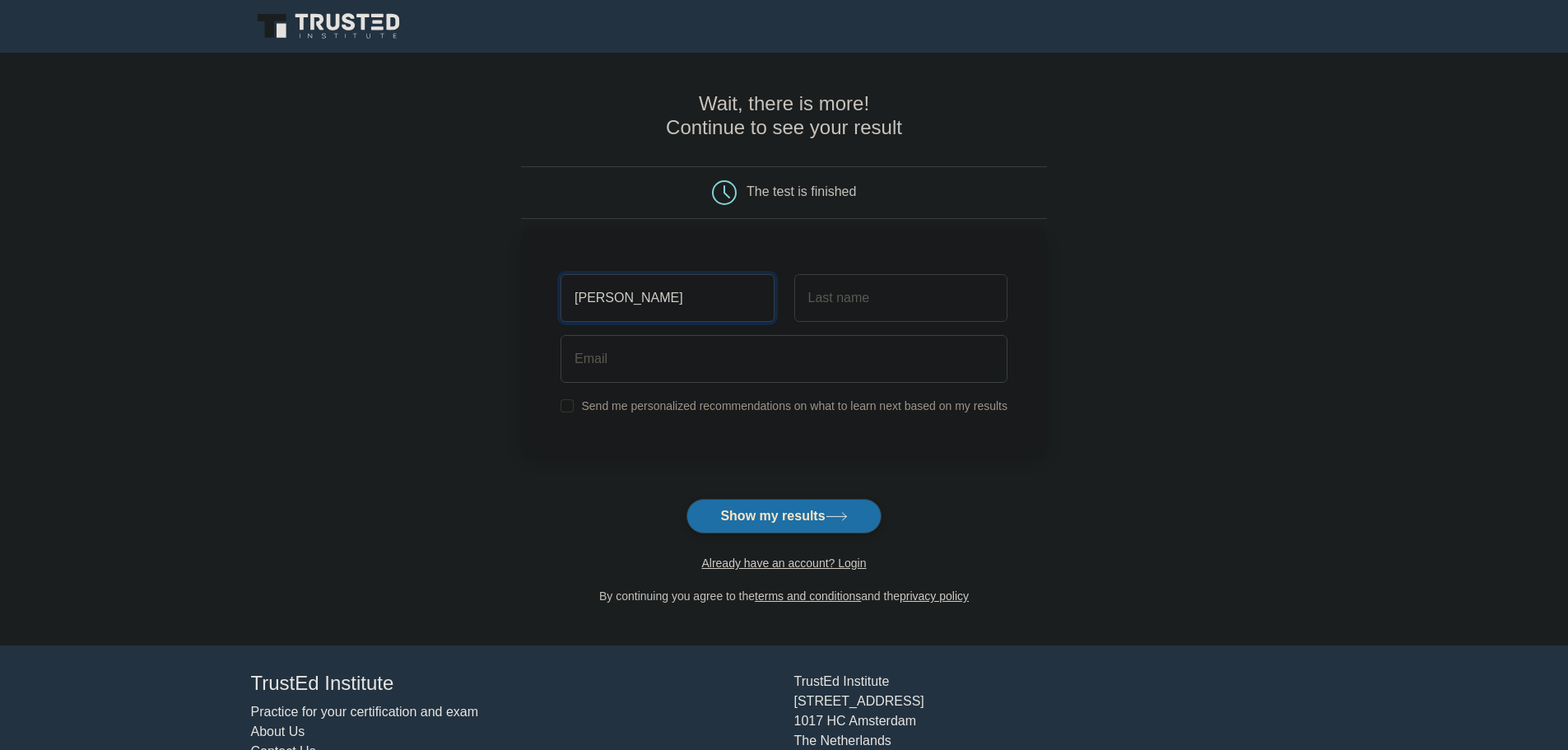
type input "[PERSON_NAME]"
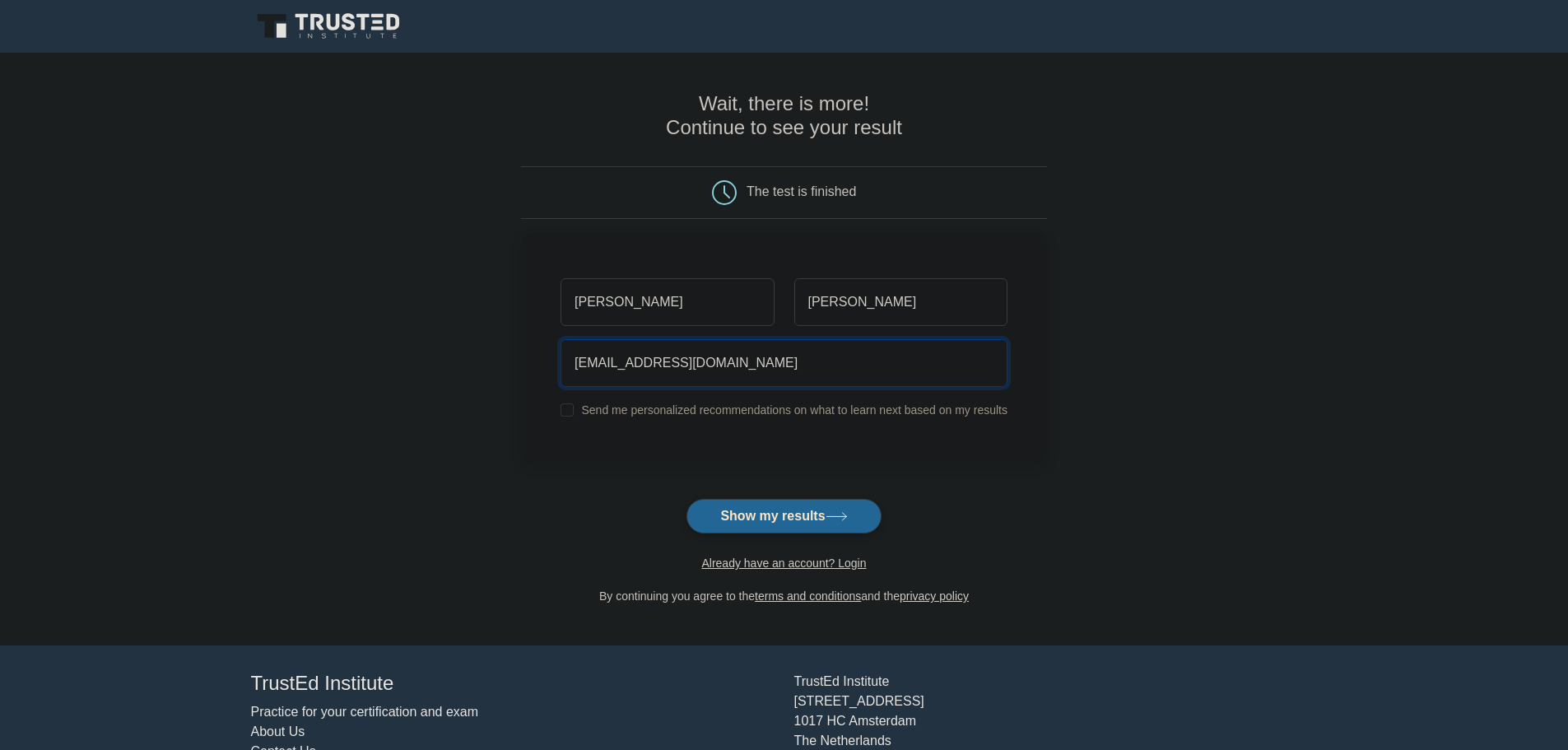
type input "[EMAIL_ADDRESS][DOMAIN_NAME]"
click at [759, 517] on button "Show my results" at bounding box center [783, 516] width 194 height 34
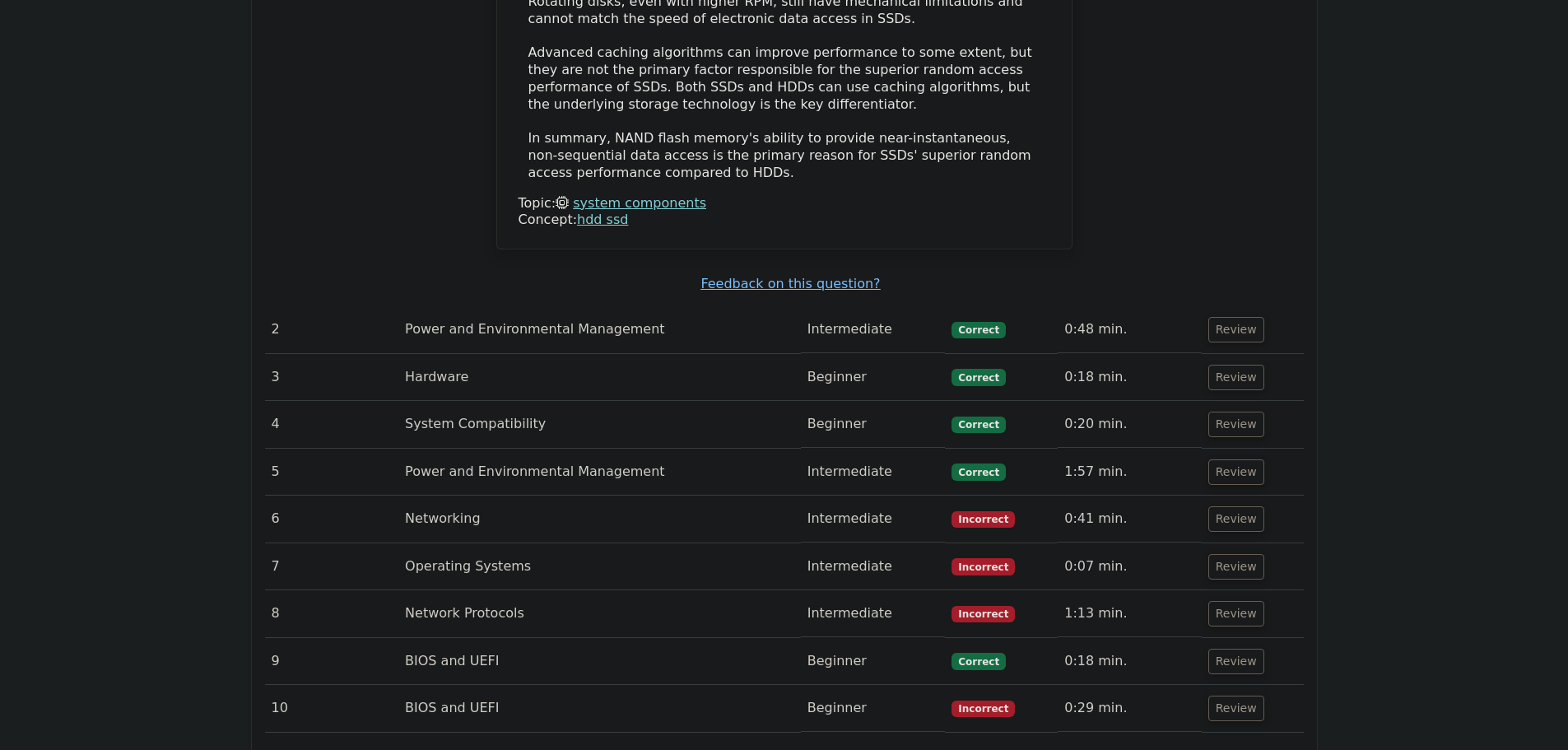
scroll to position [2059, 0]
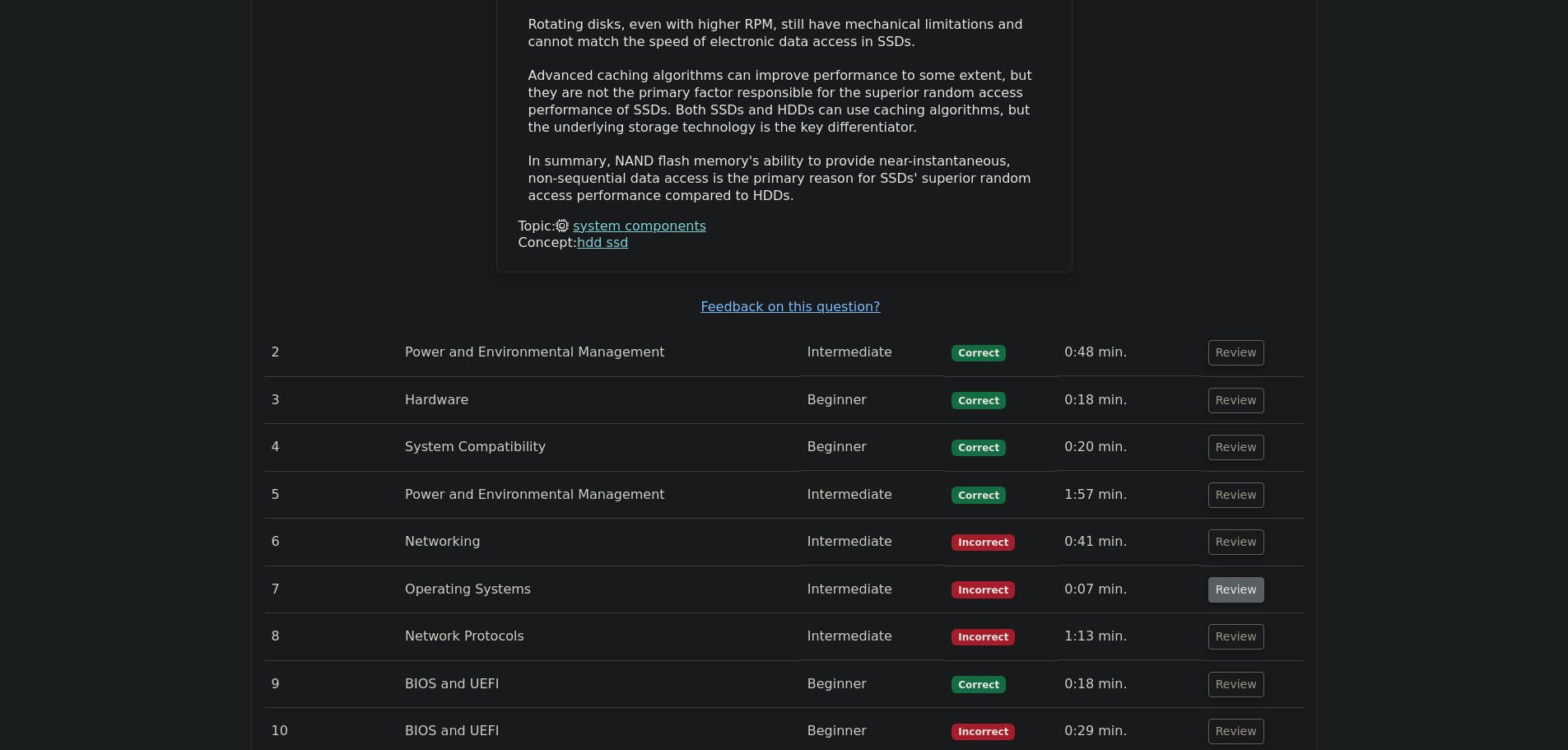
click at [1224, 577] on button "Review" at bounding box center [1236, 589] width 56 height 25
